Goal: Task Accomplishment & Management: Complete application form

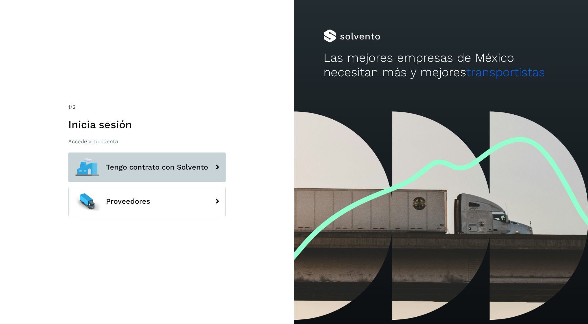
click at [153, 173] on button "Tengo contrato con Solvento" at bounding box center [147, 167] width 158 height 30
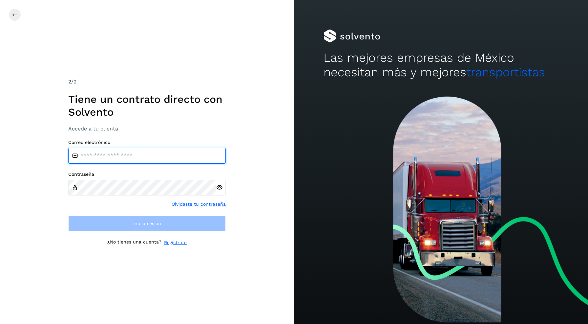
click at [138, 161] on input "email" at bounding box center [147, 156] width 158 height 16
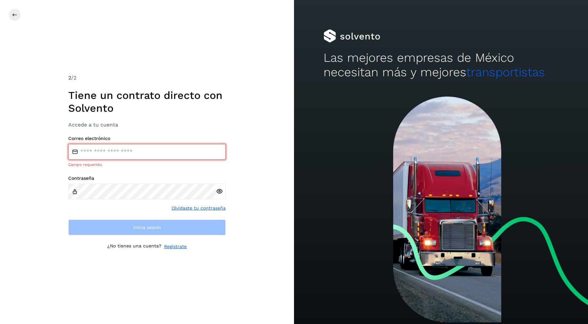
type input "**********"
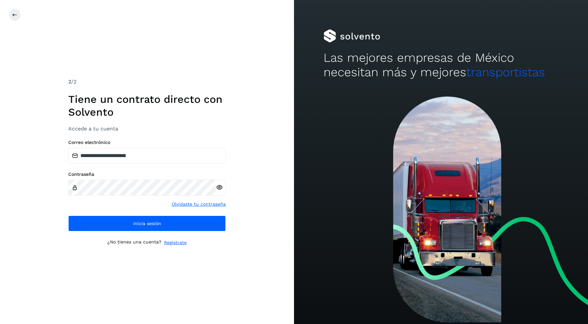
click at [222, 188] on icon at bounding box center [219, 187] width 7 height 7
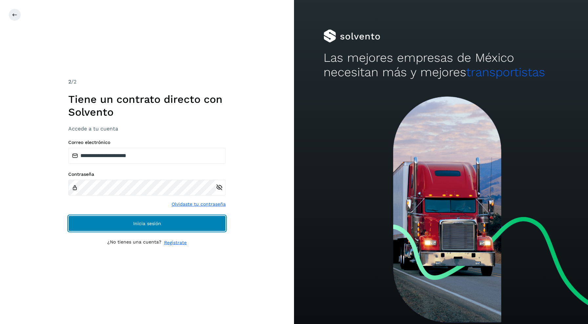
click at [173, 221] on button "Inicia sesión" at bounding box center [147, 223] width 158 height 16
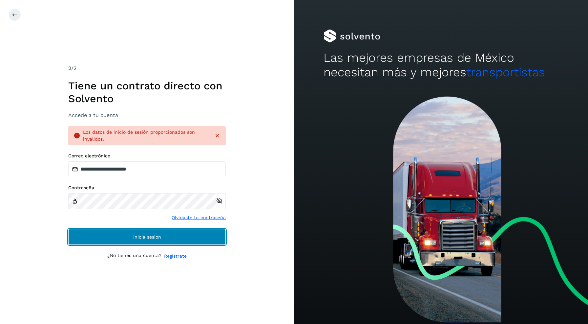
click at [114, 235] on button "Inicia sesión" at bounding box center [147, 237] width 158 height 16
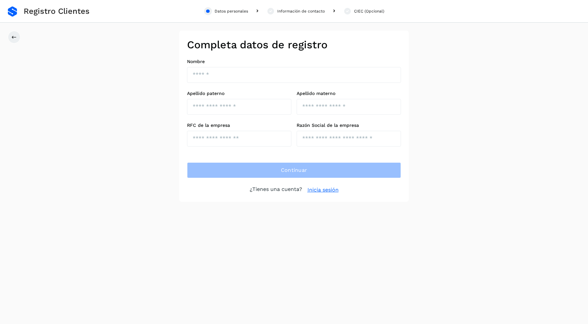
click at [132, 92] on div "Completa datos de registro Nombre Apellido paterno Apellido materno RFC de la e…" at bounding box center [294, 116] width 588 height 171
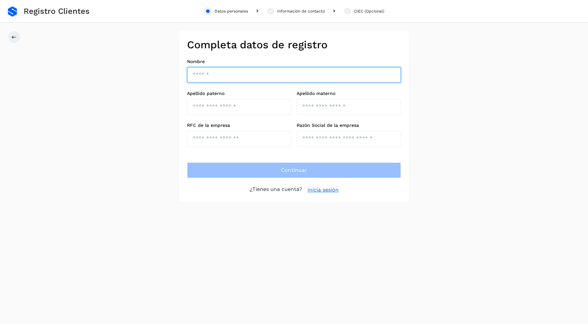
click at [211, 74] on input "text" at bounding box center [294, 75] width 214 height 16
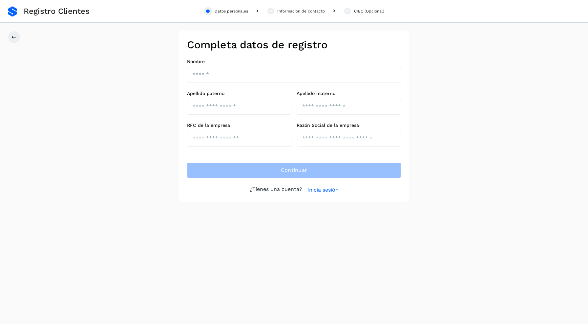
click at [144, 82] on div "Completa datos de registro Nombre Apellido paterno Apellido materno RFC de la e…" at bounding box center [294, 116] width 588 height 171
